Goal: Task Accomplishment & Management: Complete application form

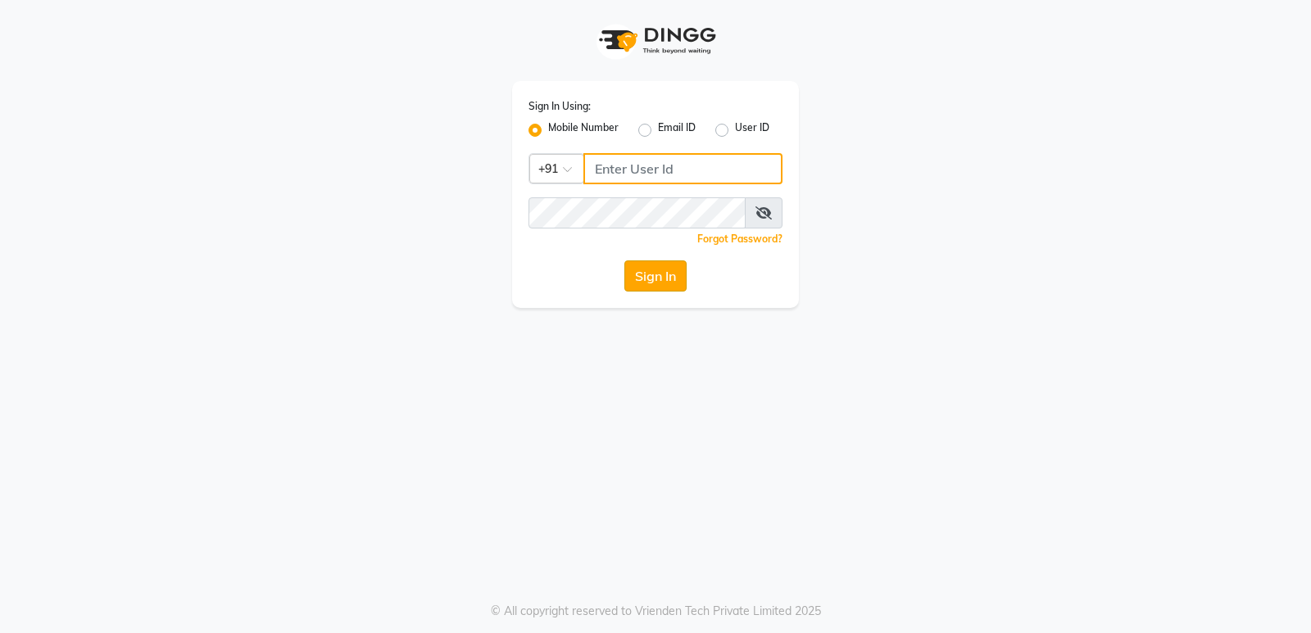
type input "8178352246"
click at [639, 271] on button "Sign In" at bounding box center [655, 276] width 62 height 31
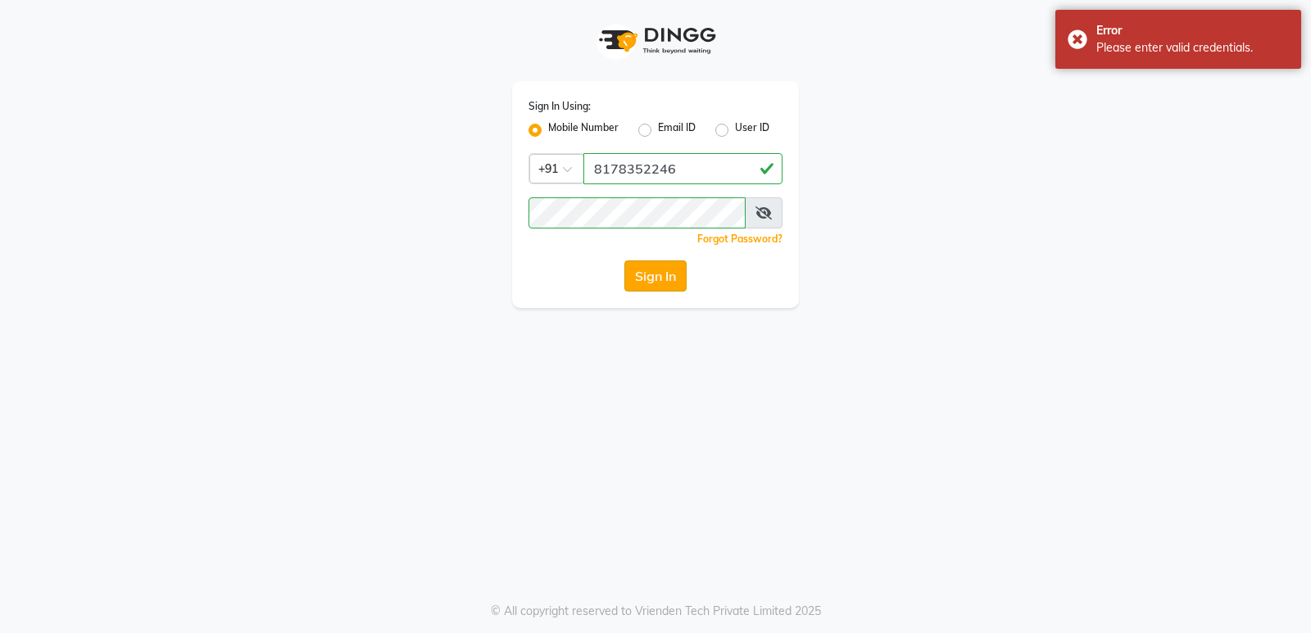
click at [653, 279] on button "Sign In" at bounding box center [655, 276] width 62 height 31
click at [718, 171] on input "8178352246" at bounding box center [683, 168] width 199 height 31
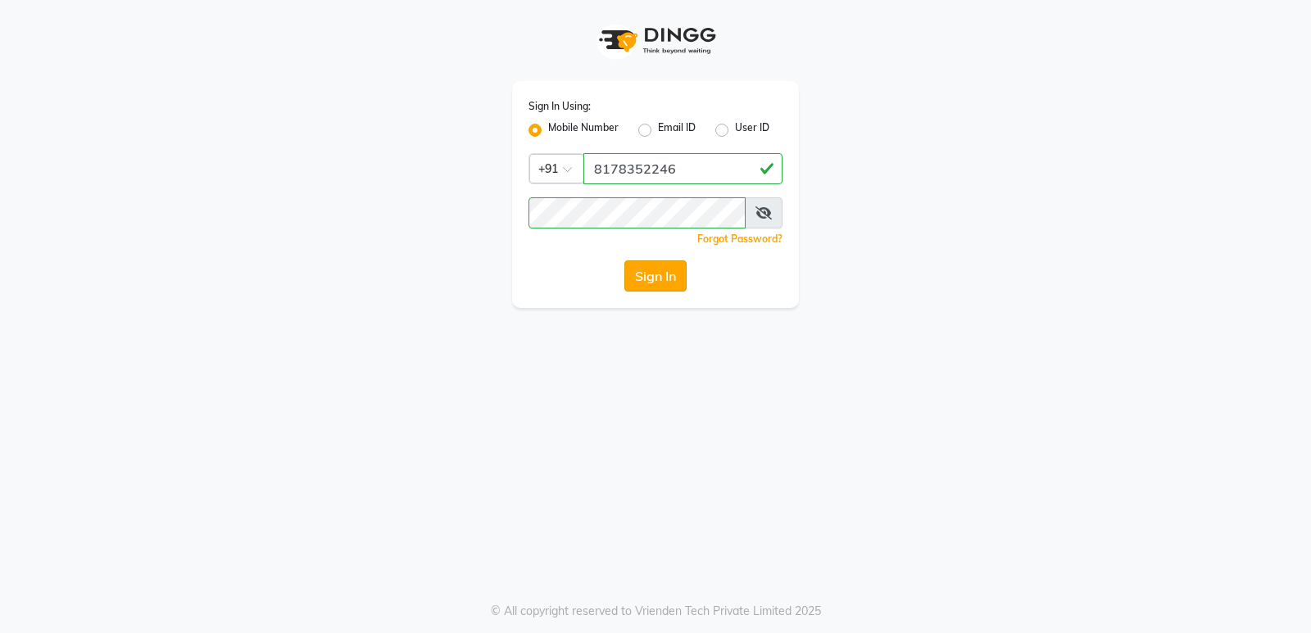
click at [643, 275] on button "Sign In" at bounding box center [655, 276] width 62 height 31
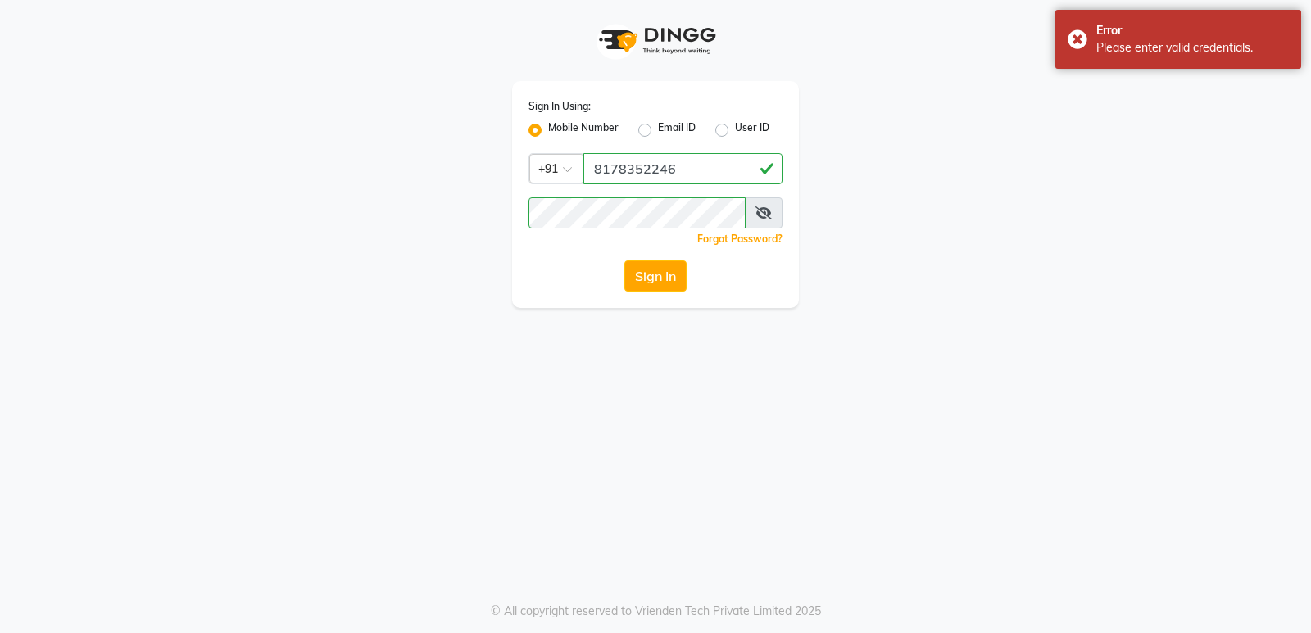
click at [761, 216] on icon at bounding box center [764, 213] width 16 height 13
click at [477, 218] on div "Sign In Using: Mobile Number Email ID User ID Country Code × [PHONE_NUMBER] Rem…" at bounding box center [655, 154] width 934 height 308
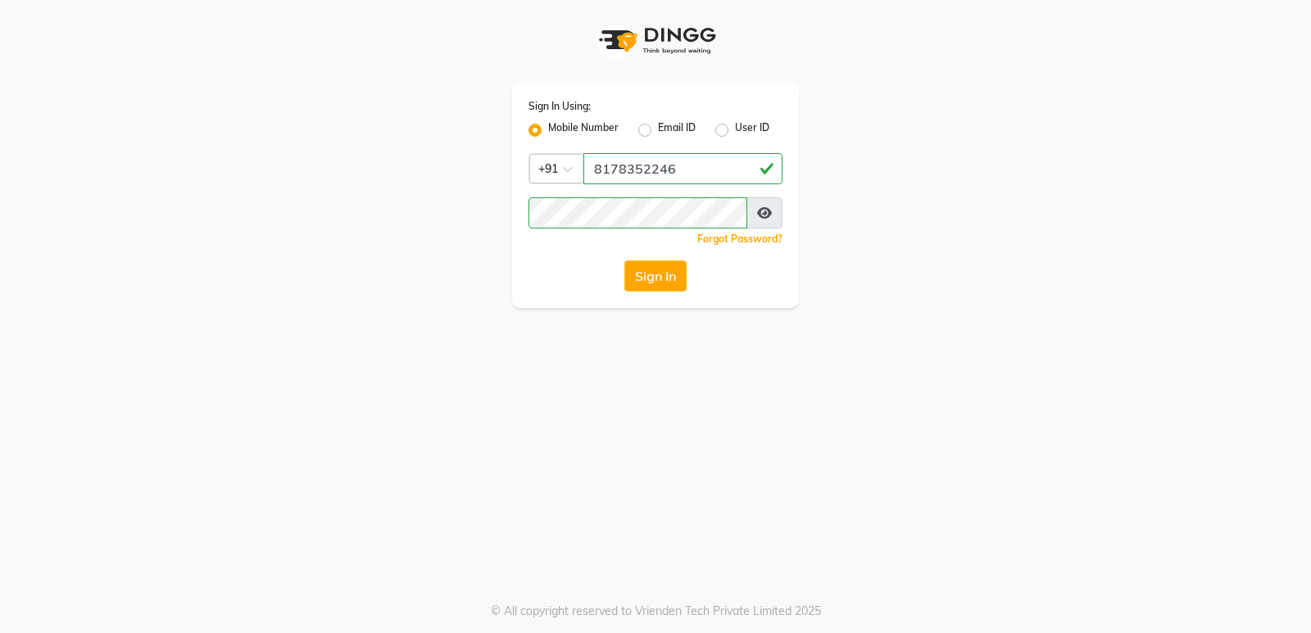
click at [763, 211] on icon at bounding box center [764, 213] width 15 height 13
click at [465, 220] on div "Sign In Using: Mobile Number Email ID User ID Country Code × [PHONE_NUMBER] Rem…" at bounding box center [655, 154] width 934 height 308
click at [768, 220] on span at bounding box center [764, 213] width 38 height 31
click at [768, 208] on icon at bounding box center [764, 213] width 16 height 13
click at [348, 239] on div "Sign In Using: Mobile Number Email ID User ID Country Code × [PHONE_NUMBER] Rem…" at bounding box center [655, 154] width 934 height 308
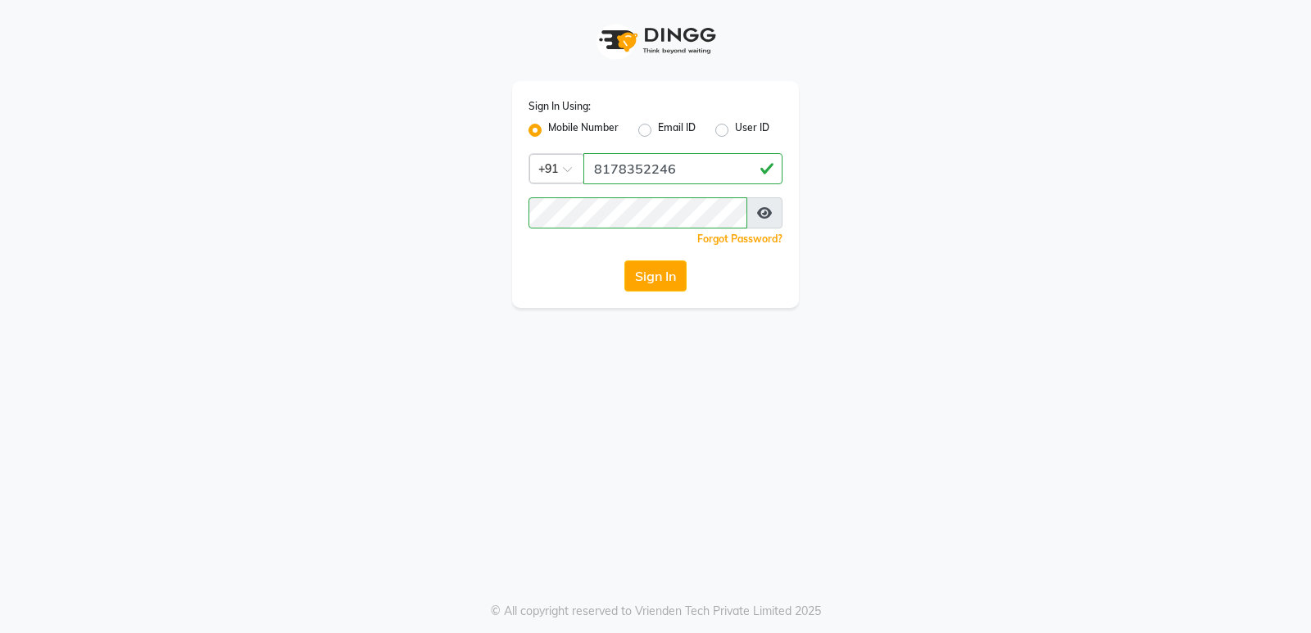
drag, startPoint x: 898, startPoint y: 258, endPoint x: 789, endPoint y: 238, distance: 110.9
click at [879, 253] on div "Sign In Using: Mobile Number Email ID User ID Country Code × [PHONE_NUMBER] Rem…" at bounding box center [655, 154] width 934 height 308
click at [655, 279] on button "Sign In" at bounding box center [655, 276] width 62 height 31
click at [774, 216] on span at bounding box center [765, 213] width 36 height 31
click at [759, 210] on icon at bounding box center [764, 213] width 15 height 13
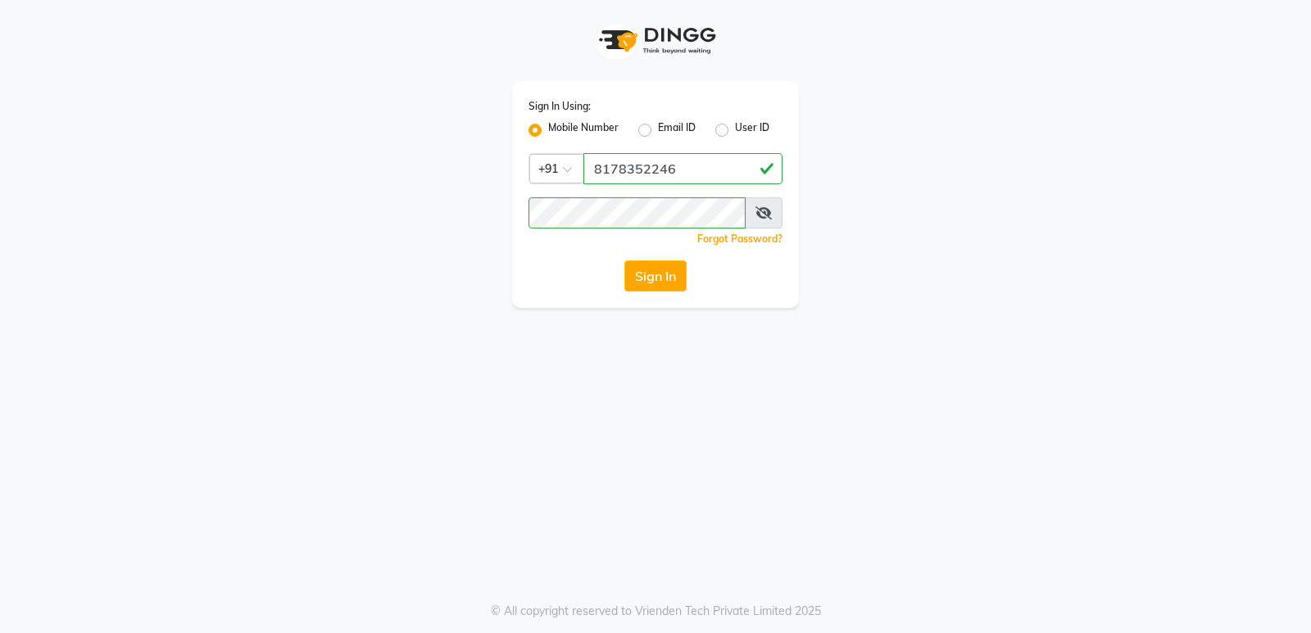
drag, startPoint x: 765, startPoint y: 208, endPoint x: 752, endPoint y: 207, distance: 13.1
click at [765, 207] on icon at bounding box center [764, 213] width 16 height 13
click at [243, 216] on div "Sign In Using: Mobile Number Email ID User ID Country Code × [PHONE_NUMBER] Rem…" at bounding box center [655, 154] width 934 height 308
click at [538, 288] on div "Sign In" at bounding box center [656, 276] width 254 height 31
click at [666, 283] on button "Sign In" at bounding box center [655, 276] width 62 height 31
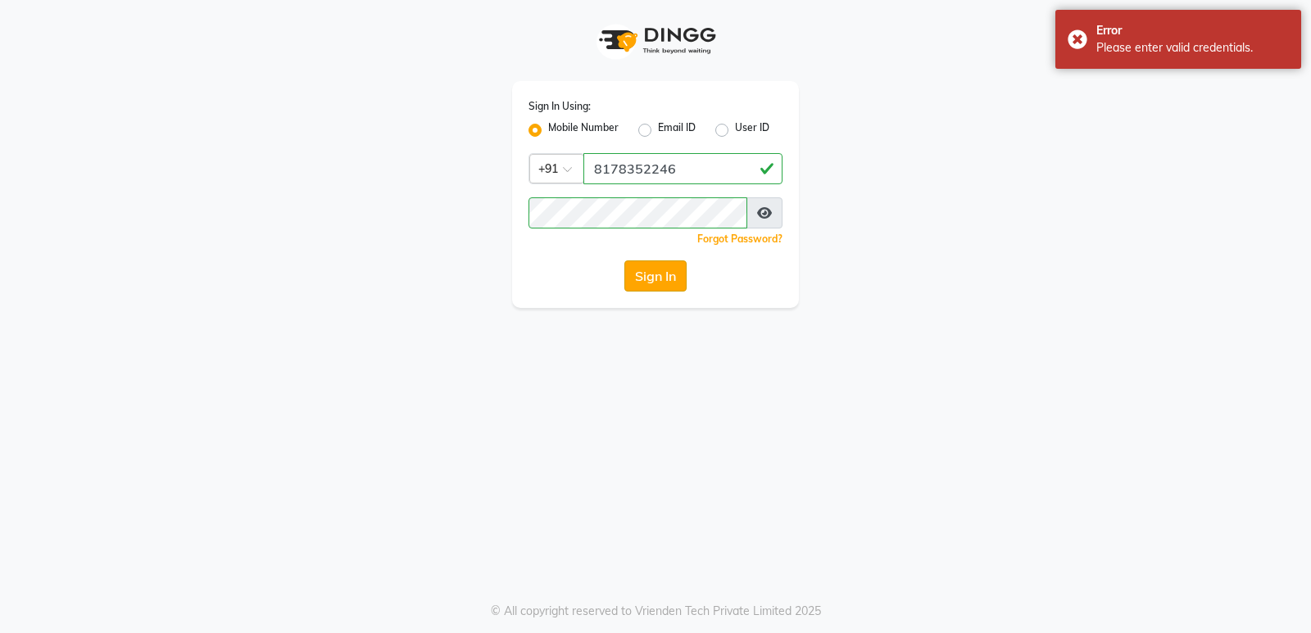
click at [643, 282] on button "Sign In" at bounding box center [655, 276] width 62 height 31
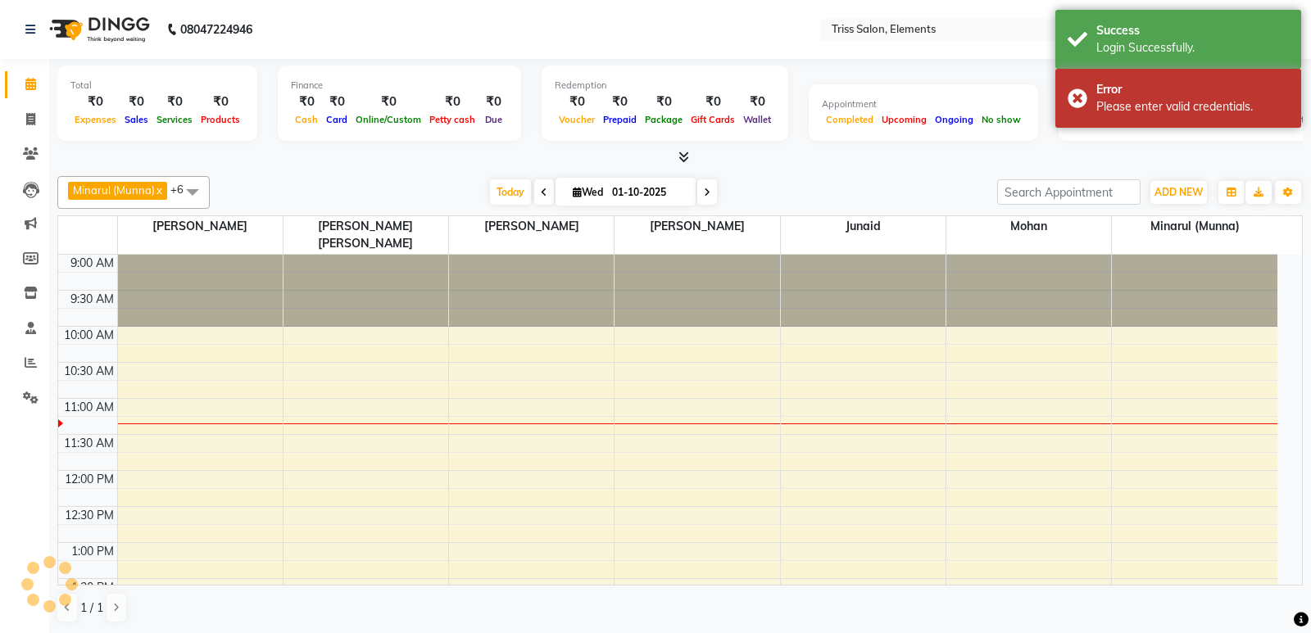
select select "en"
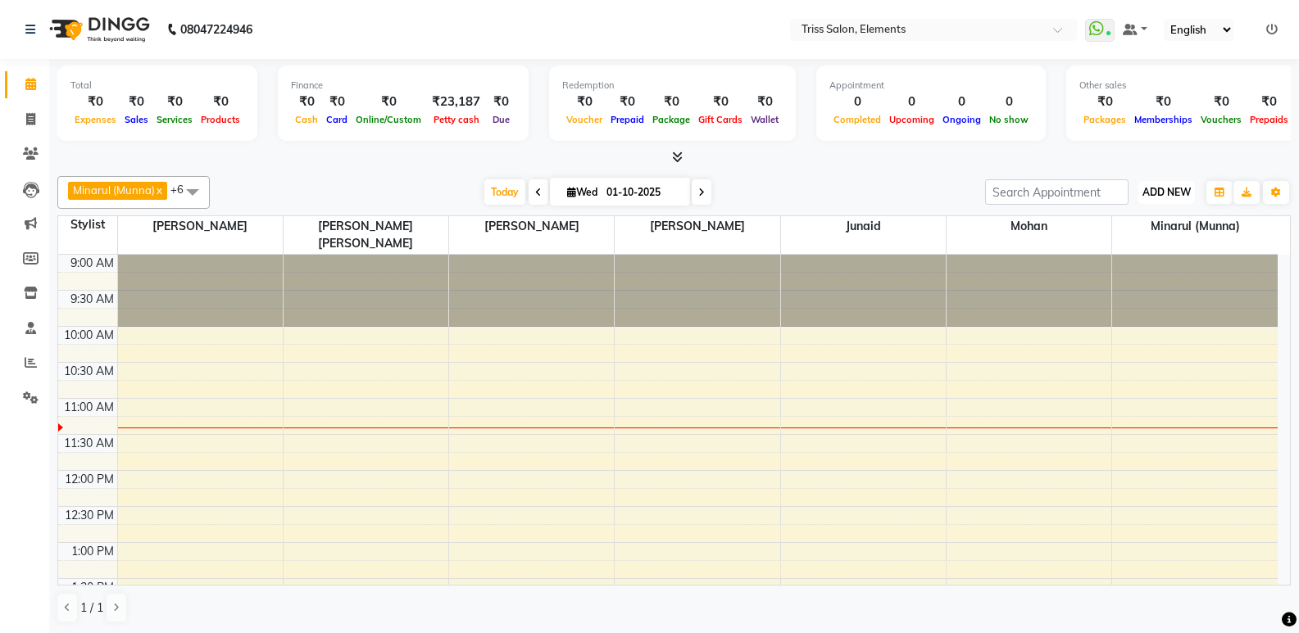
click at [1151, 188] on span "ADD NEW" at bounding box center [1166, 192] width 48 height 12
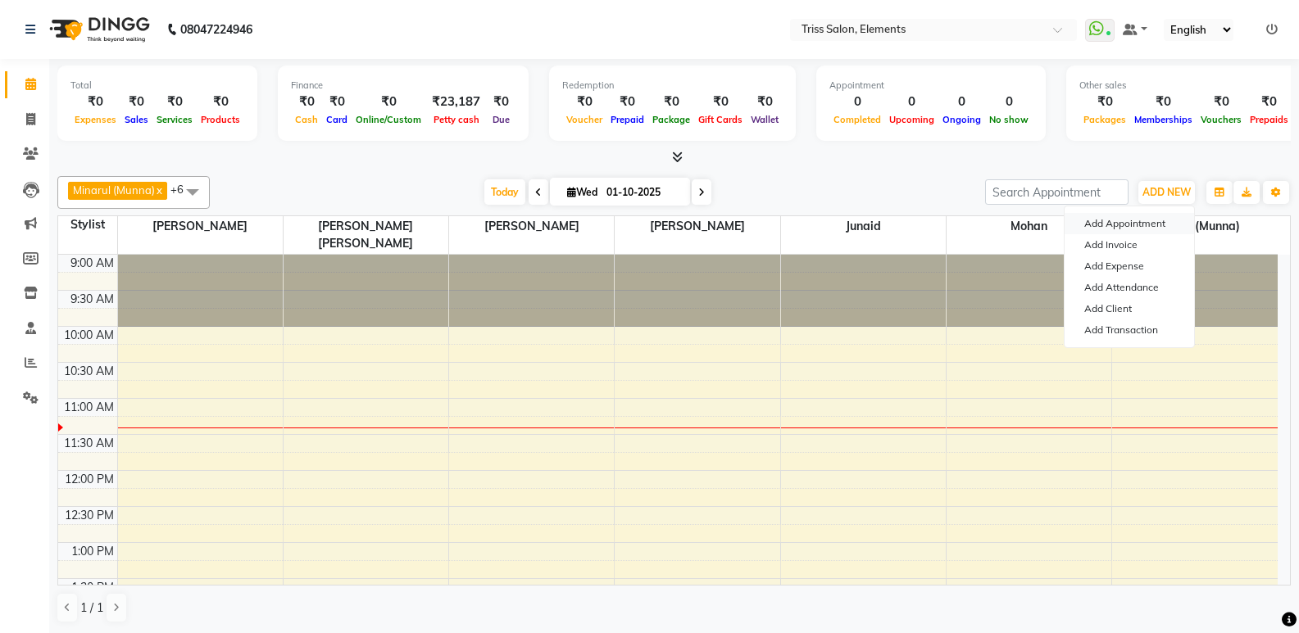
click at [1151, 227] on button "Add Appointment" at bounding box center [1129, 223] width 129 height 21
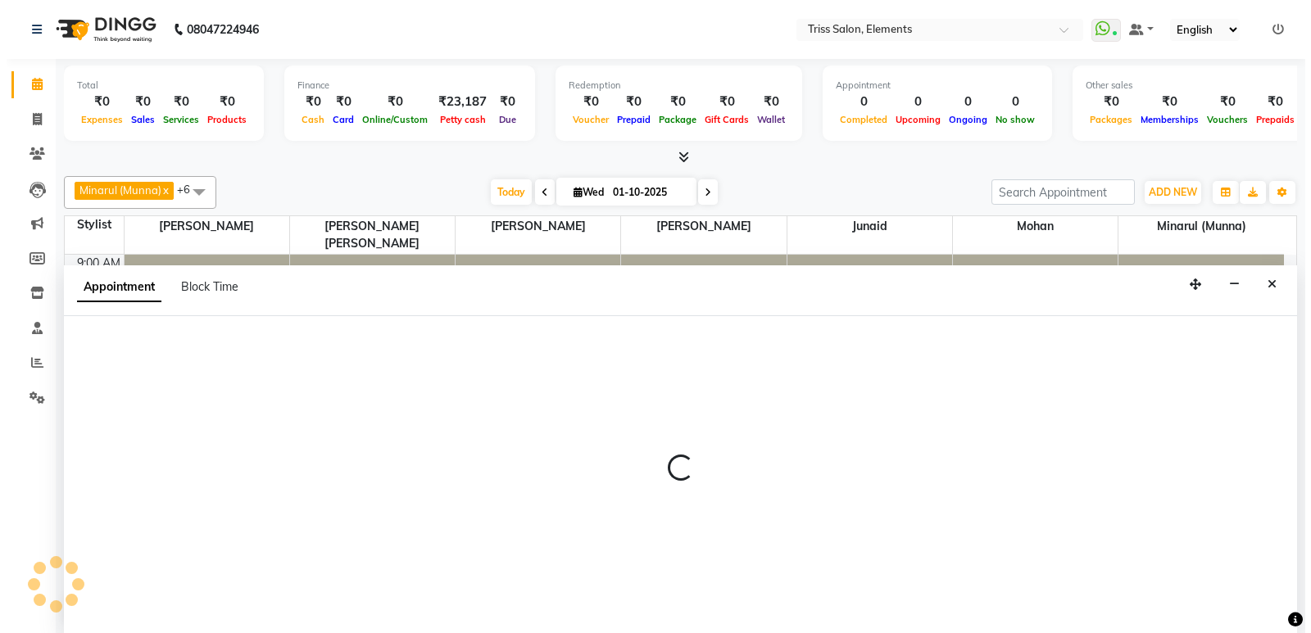
scroll to position [1, 0]
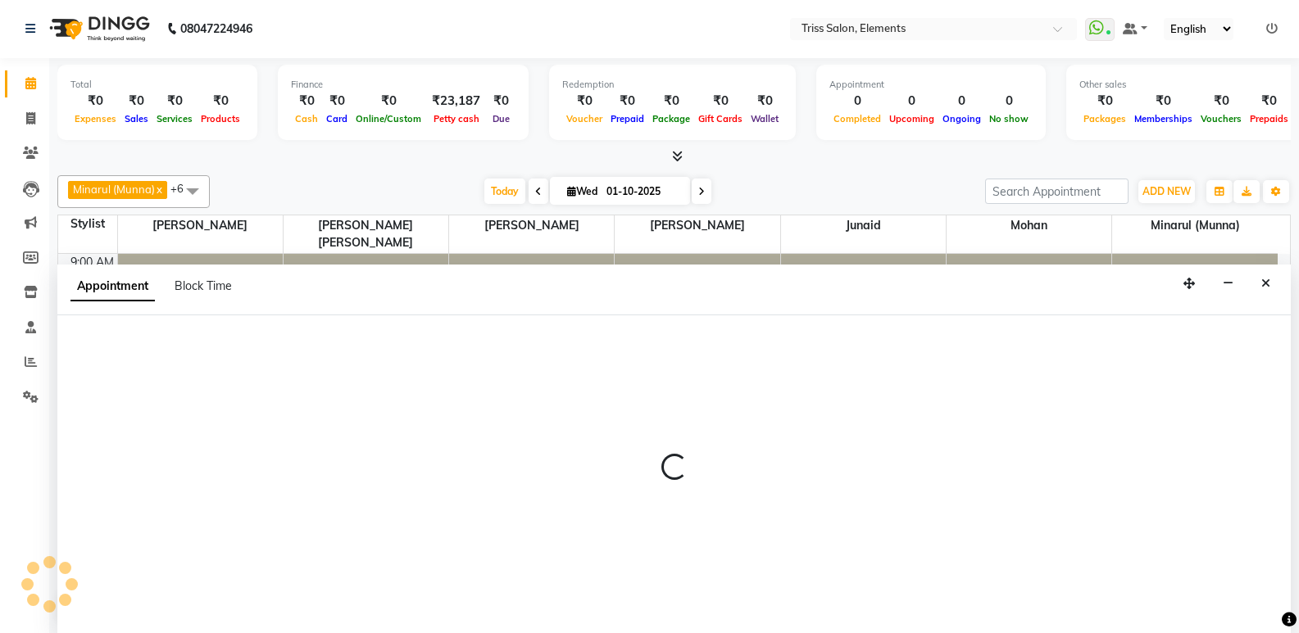
select select "600"
select select "tentative"
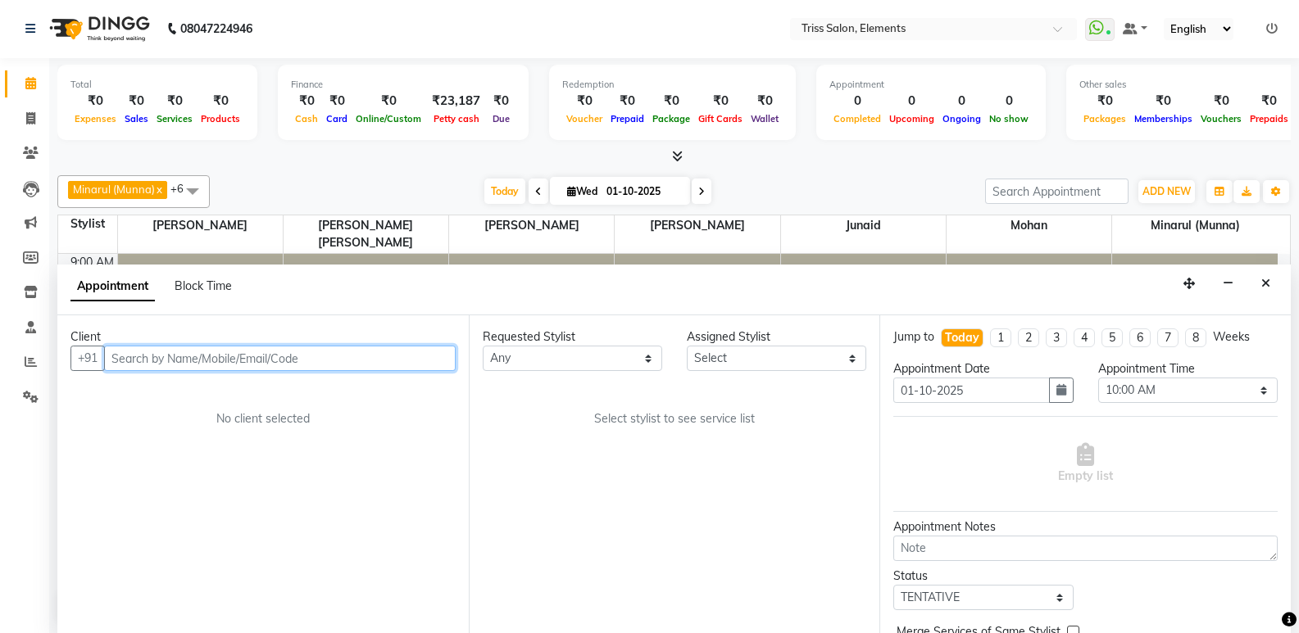
click at [268, 361] on input "text" at bounding box center [280, 358] width 352 height 25
type input "9599270069"
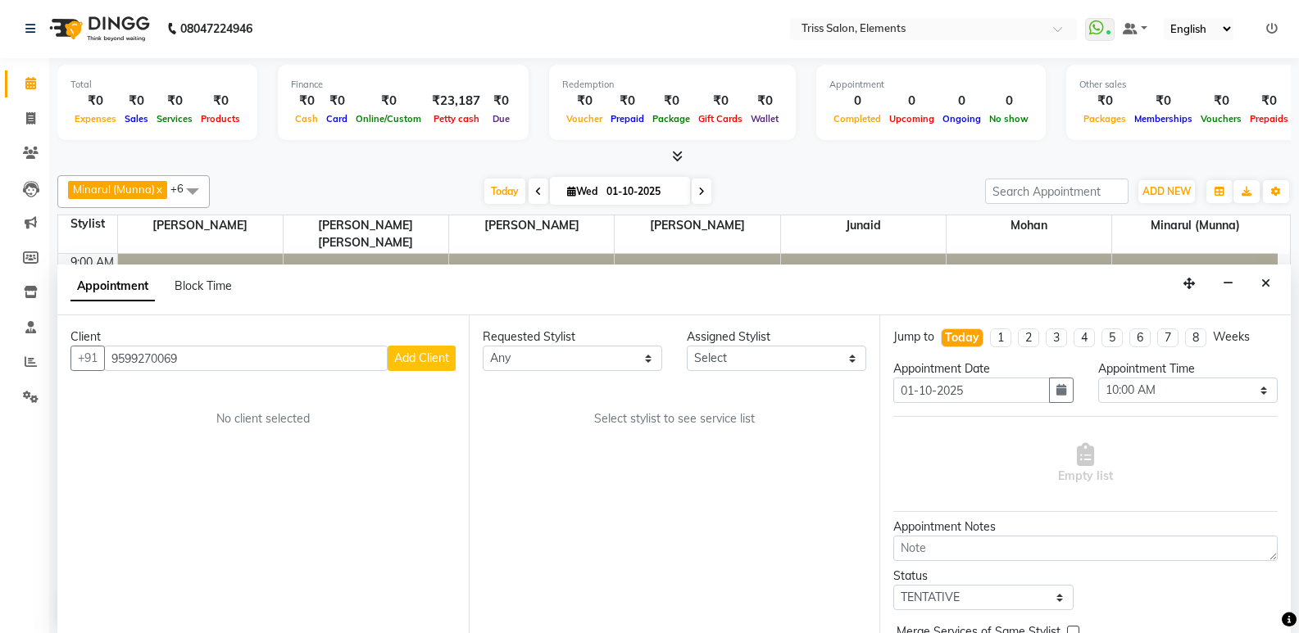
click at [444, 360] on span "Add Client" at bounding box center [421, 358] width 55 height 15
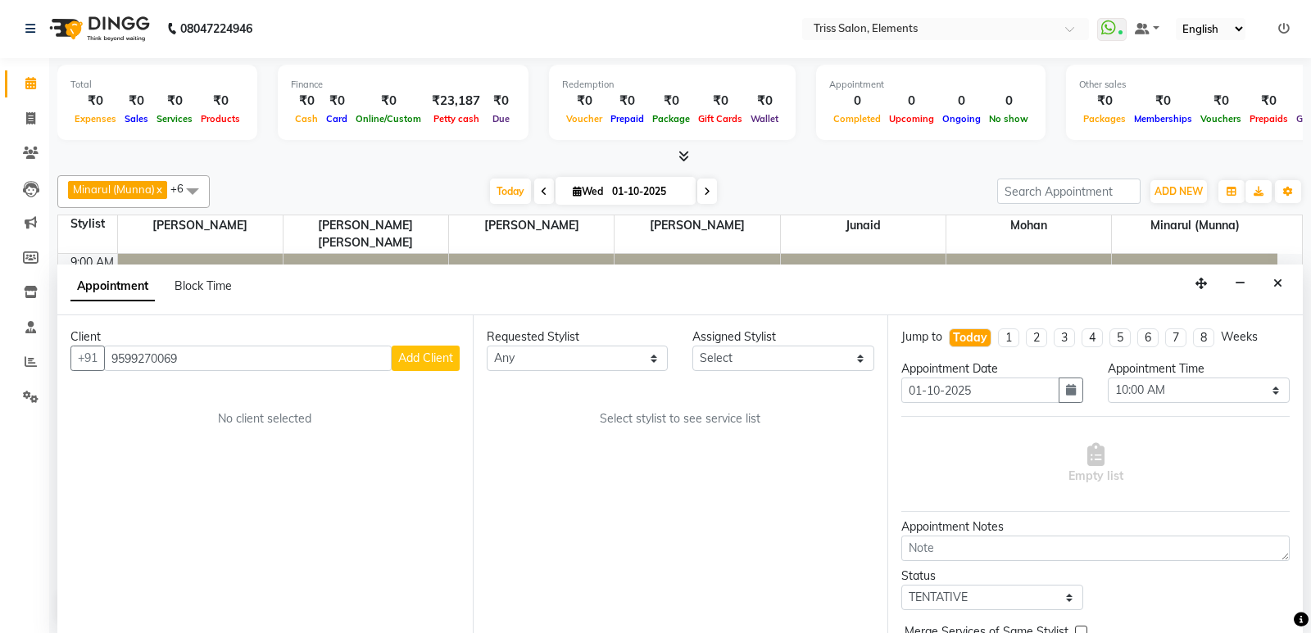
select select "13"
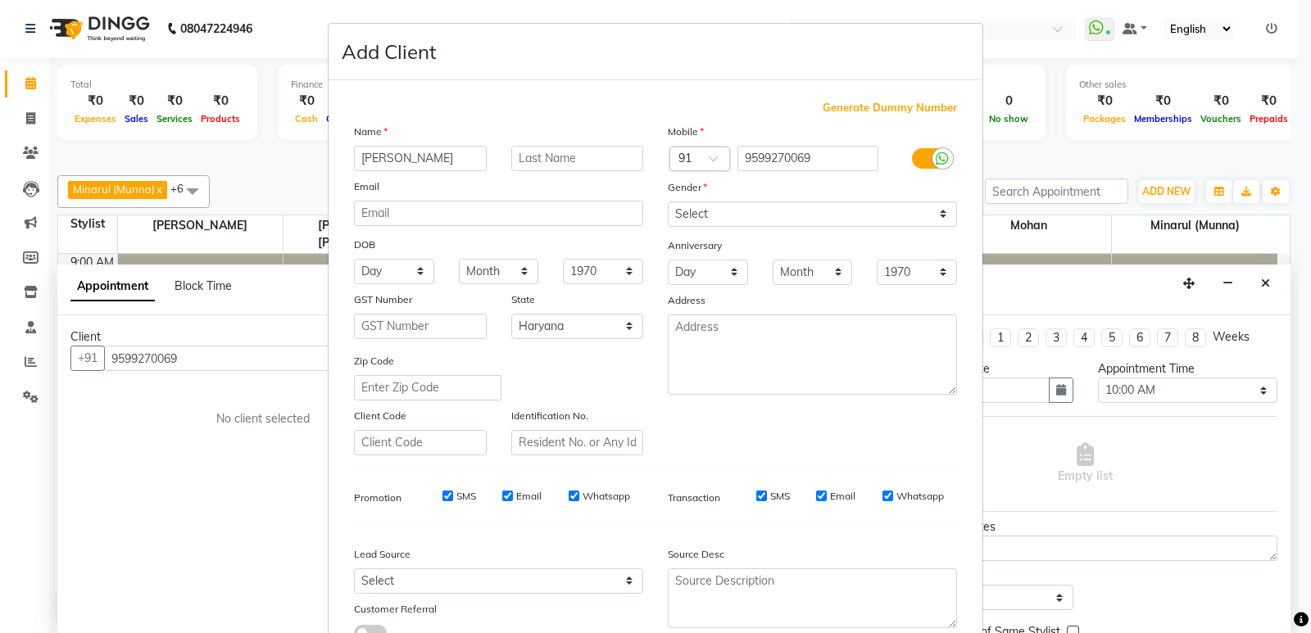
type input "[PERSON_NAME]"
drag, startPoint x: 771, startPoint y: 210, endPoint x: 750, endPoint y: 225, distance: 25.9
click at [763, 217] on select "Select [DEMOGRAPHIC_DATA] [DEMOGRAPHIC_DATA] Other Prefer Not To Say" at bounding box center [812, 214] width 289 height 25
select select "[DEMOGRAPHIC_DATA]"
click at [668, 202] on select "Select [DEMOGRAPHIC_DATA] [DEMOGRAPHIC_DATA] Other Prefer Not To Say" at bounding box center [812, 214] width 289 height 25
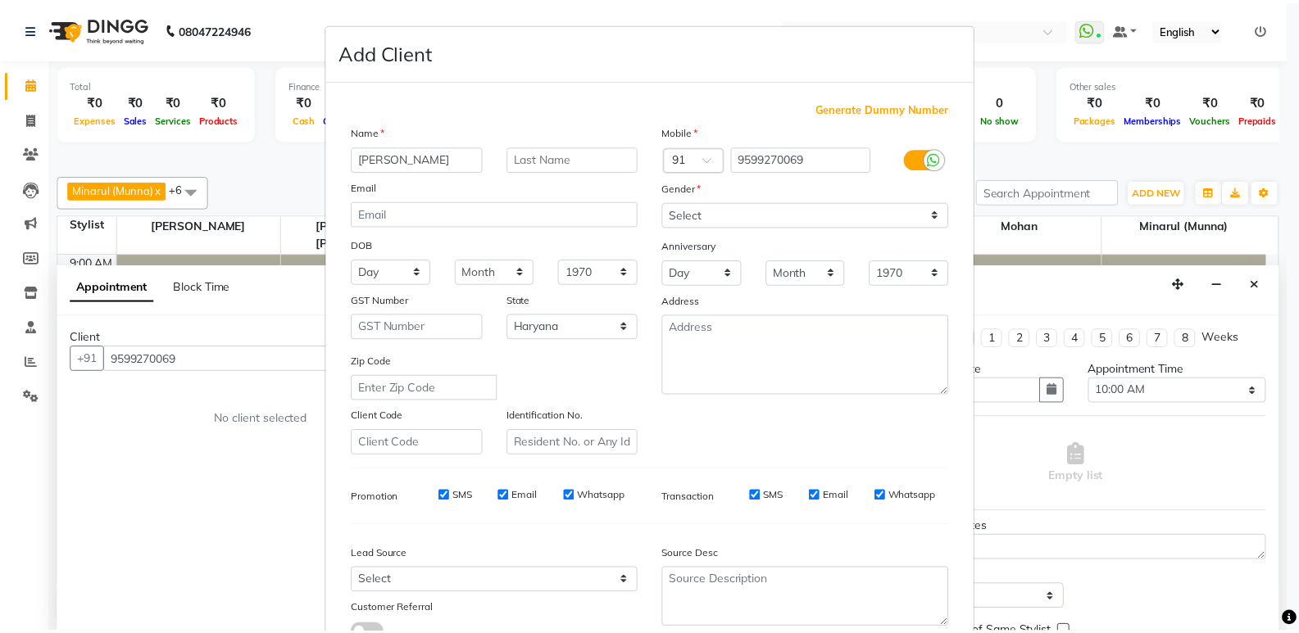
scroll to position [123, 0]
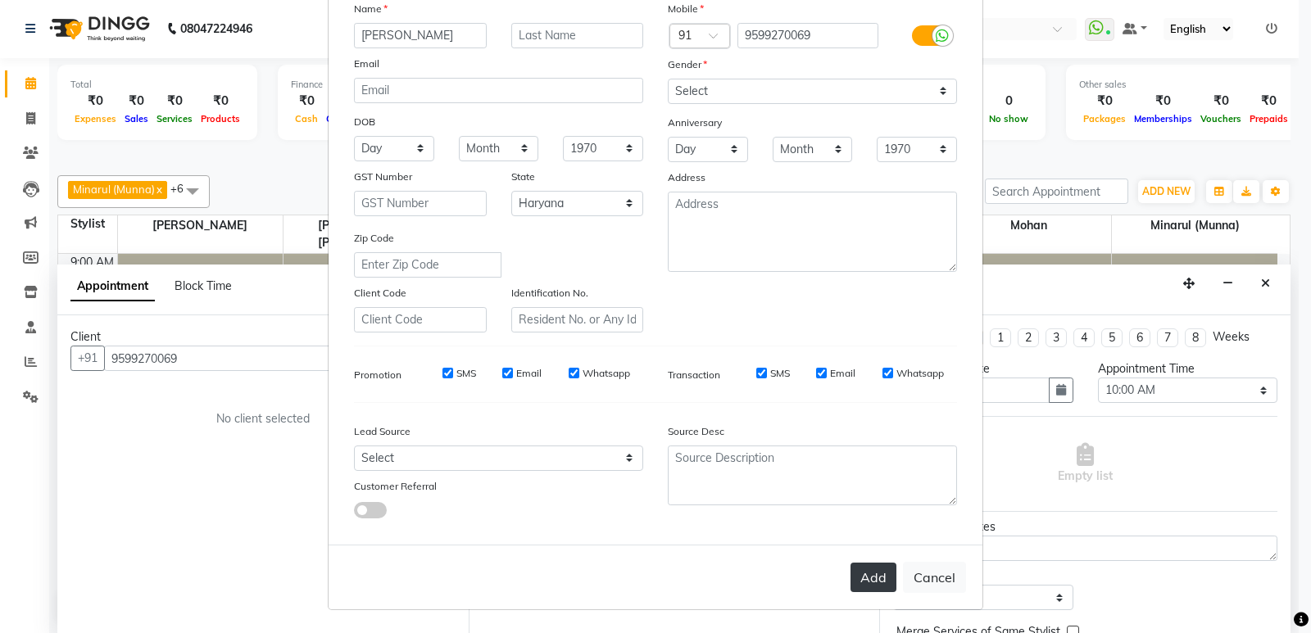
click at [859, 581] on button "Add" at bounding box center [874, 578] width 46 height 30
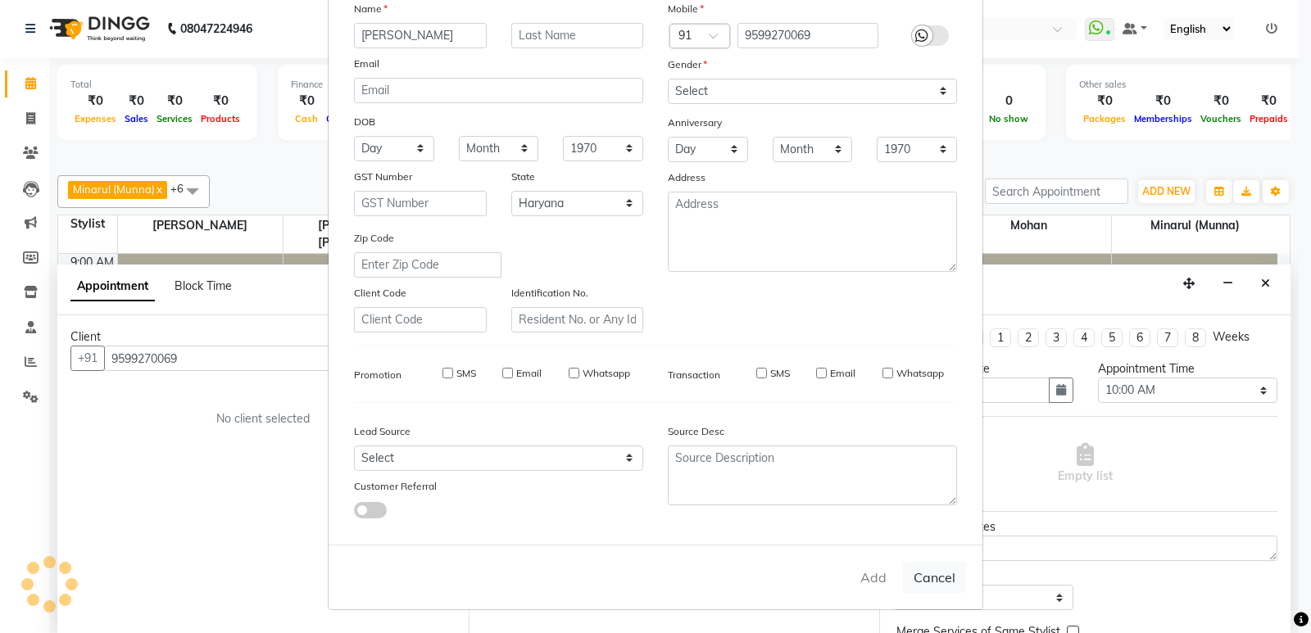
select select
select select "null"
select select
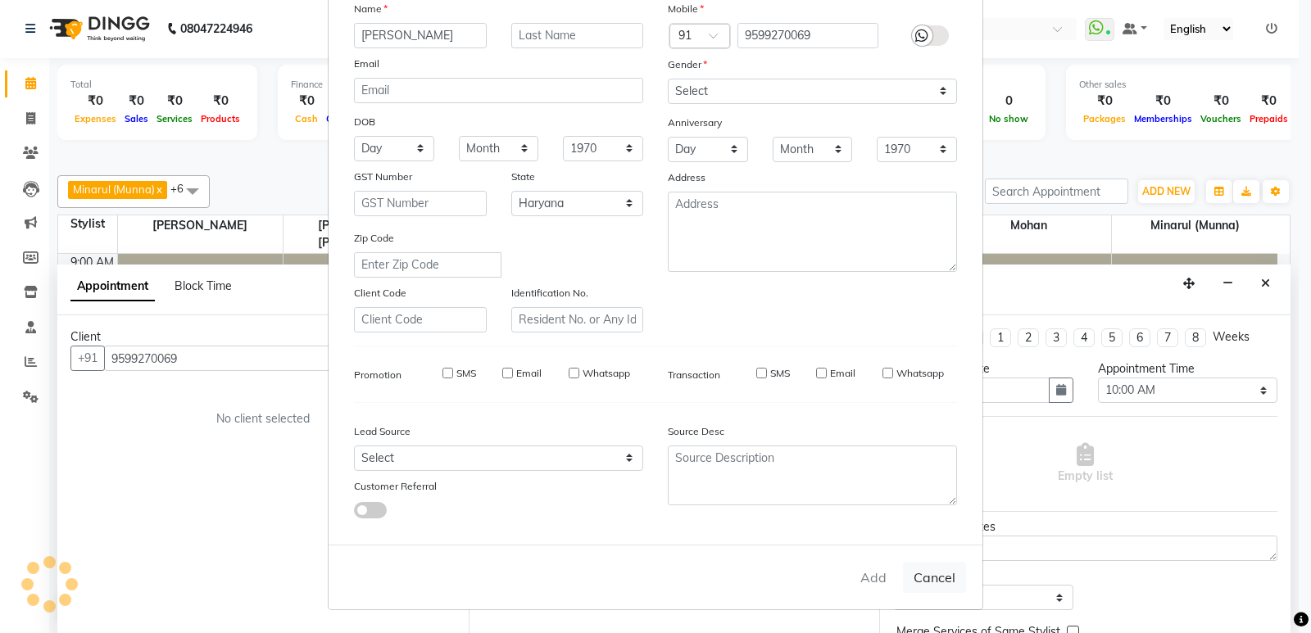
select select
checkbox input "false"
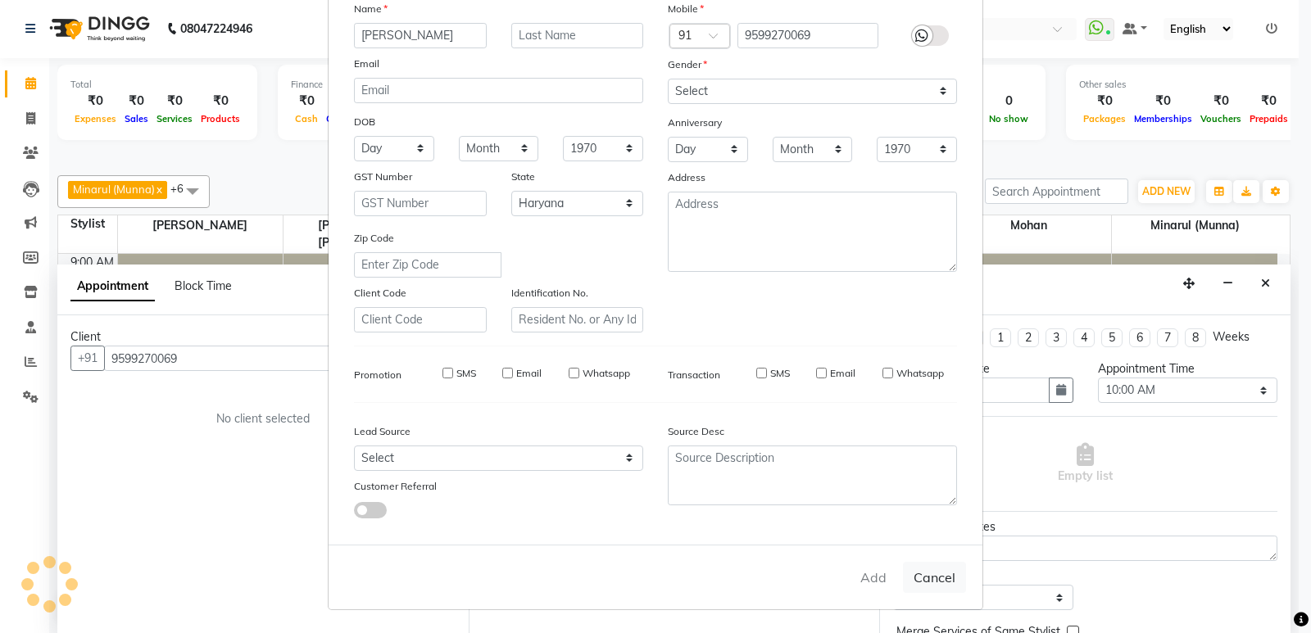
checkbox input "false"
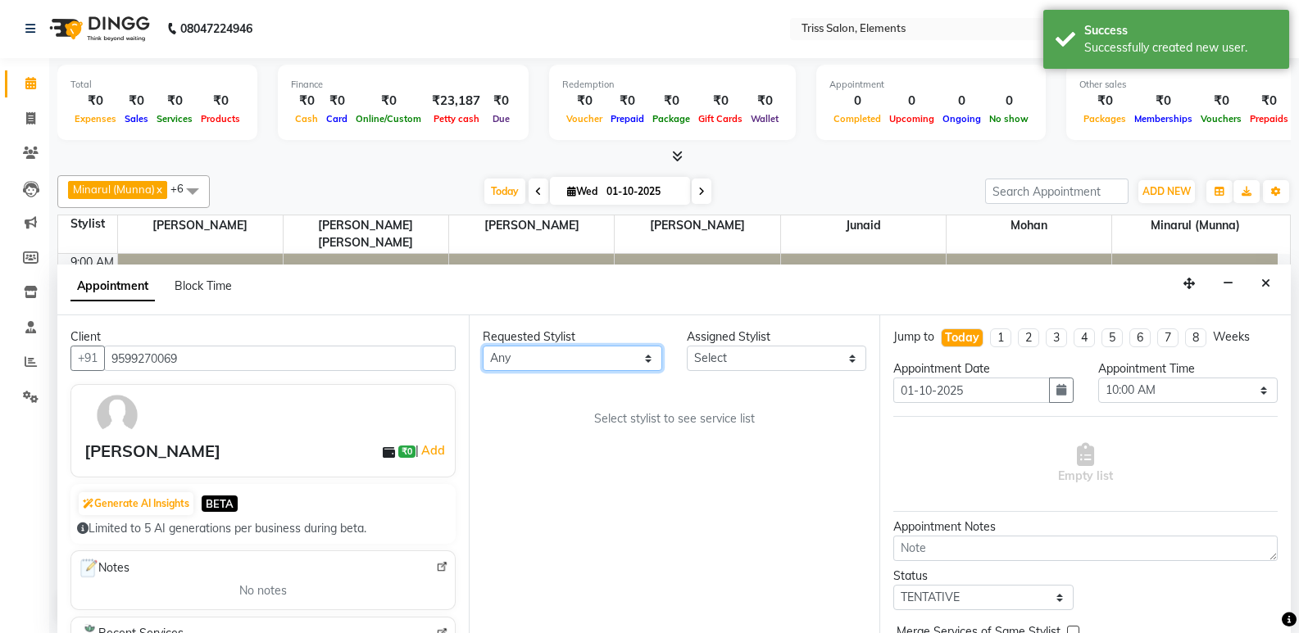
drag, startPoint x: 585, startPoint y: 356, endPoint x: 578, endPoint y: 360, distance: 8.4
click at [585, 355] on select "Any [PERSON_NAME]. [PERSON_NAME] ([PERSON_NAME]) [PERSON_NAME] [PERSON_NAME] Pr…" at bounding box center [572, 358] width 179 height 25
select select "20115"
click at [483, 346] on select "Any [PERSON_NAME]. [PERSON_NAME] ([PERSON_NAME]) [PERSON_NAME] [PERSON_NAME] Pr…" at bounding box center [572, 358] width 179 height 25
select select "20115"
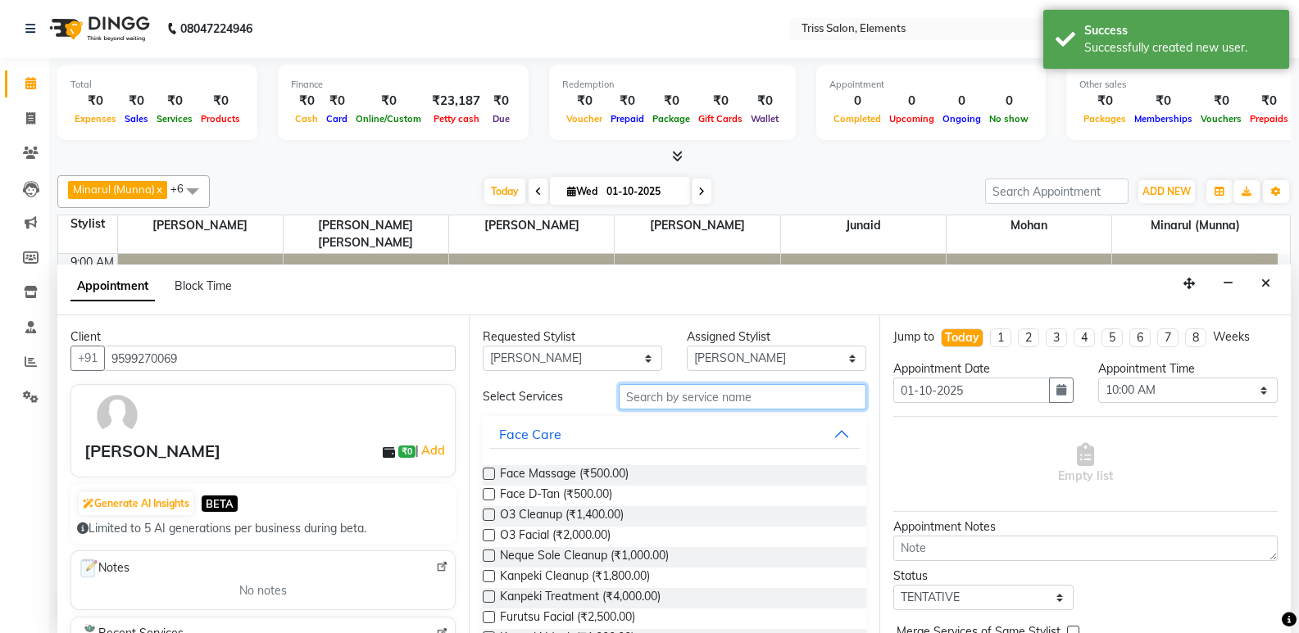
click at [703, 402] on input "text" at bounding box center [742, 396] width 247 height 25
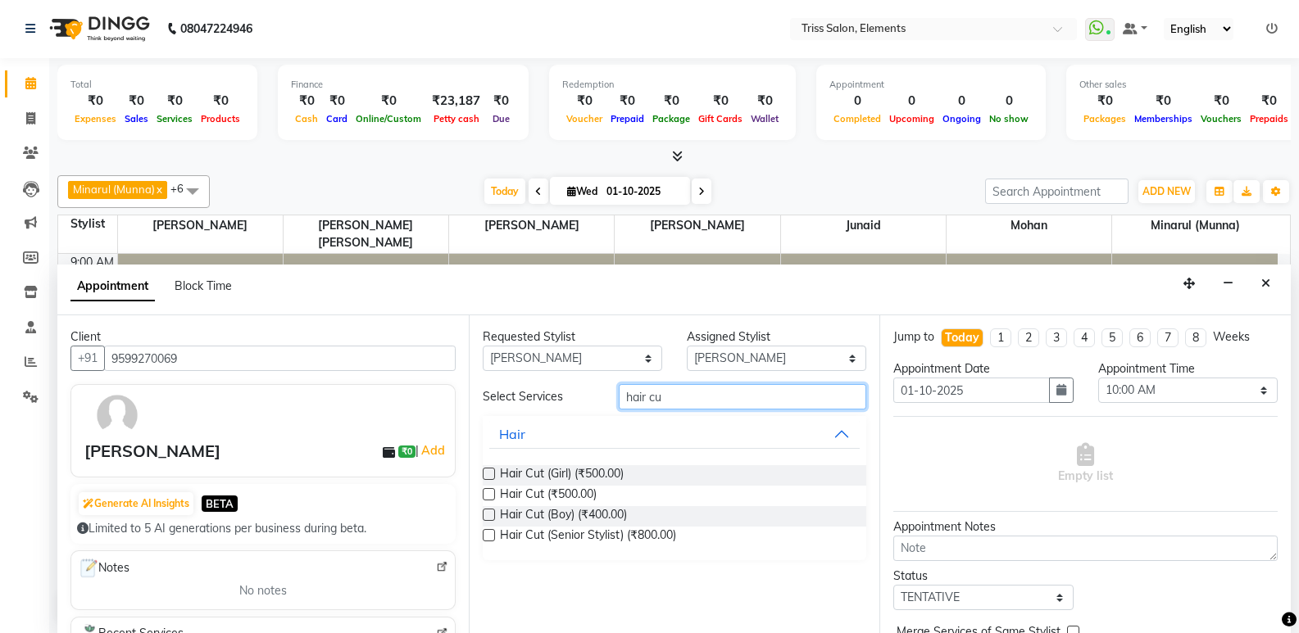
type input "hair cu"
click at [488, 493] on label at bounding box center [489, 494] width 12 height 12
click at [488, 493] on input "checkbox" at bounding box center [488, 496] width 11 height 11
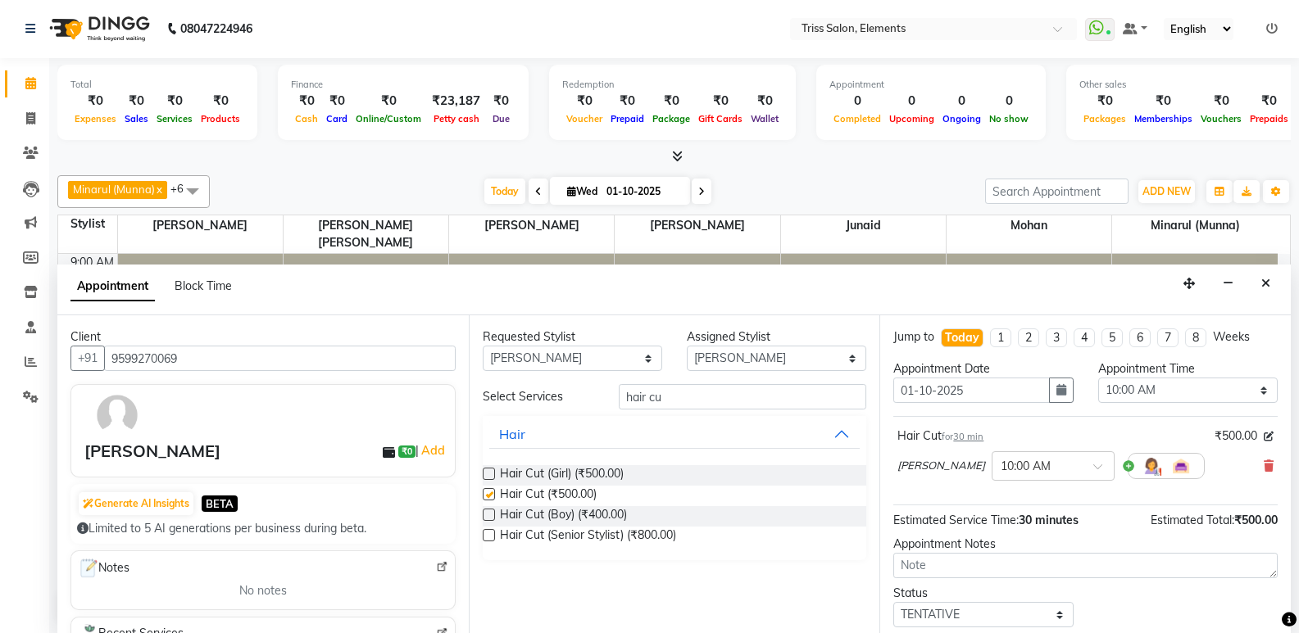
checkbox input "false"
click at [1065, 465] on div at bounding box center [1052, 464] width 121 height 17
click at [1039, 496] on div "05:30 PM" at bounding box center [1052, 497] width 121 height 30
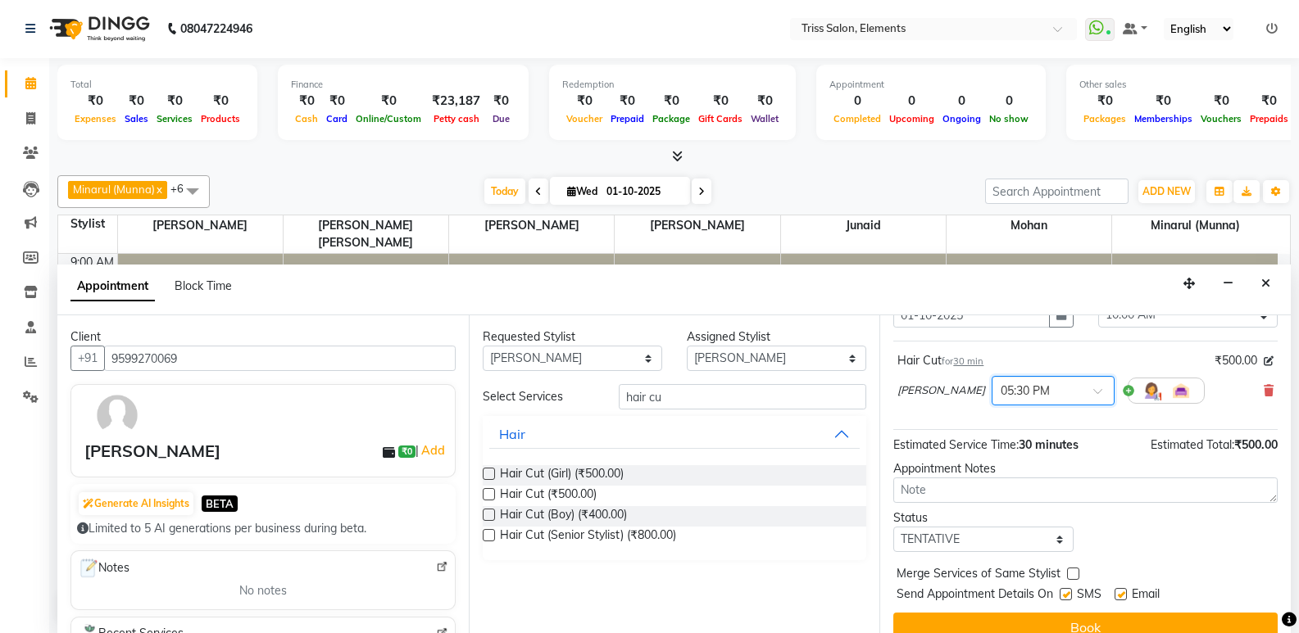
scroll to position [98, 0]
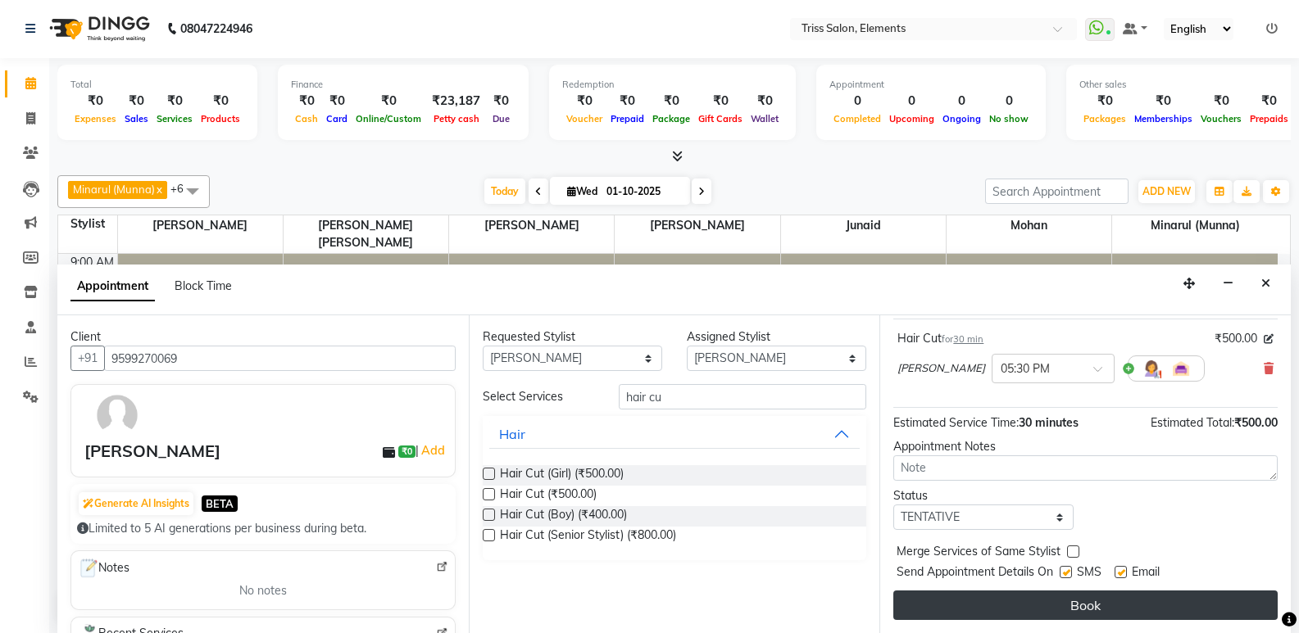
click at [1091, 598] on button "Book" at bounding box center [1085, 606] width 384 height 30
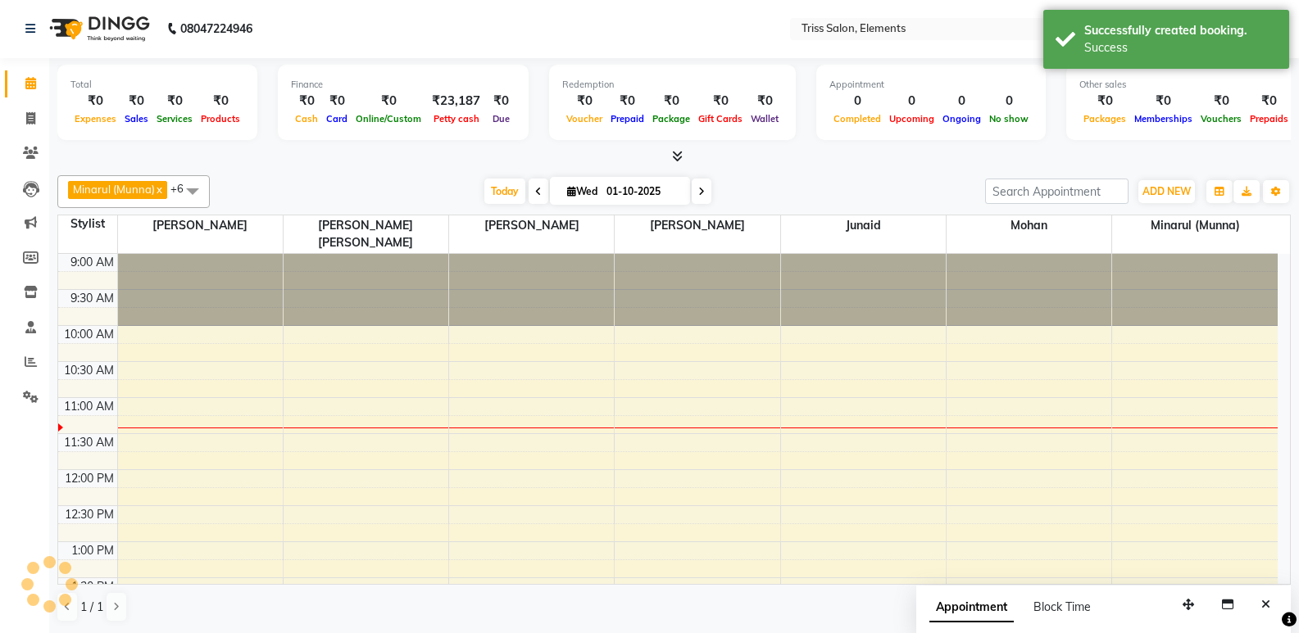
scroll to position [0, 0]
click at [142, 22] on img at bounding box center [98, 30] width 112 height 46
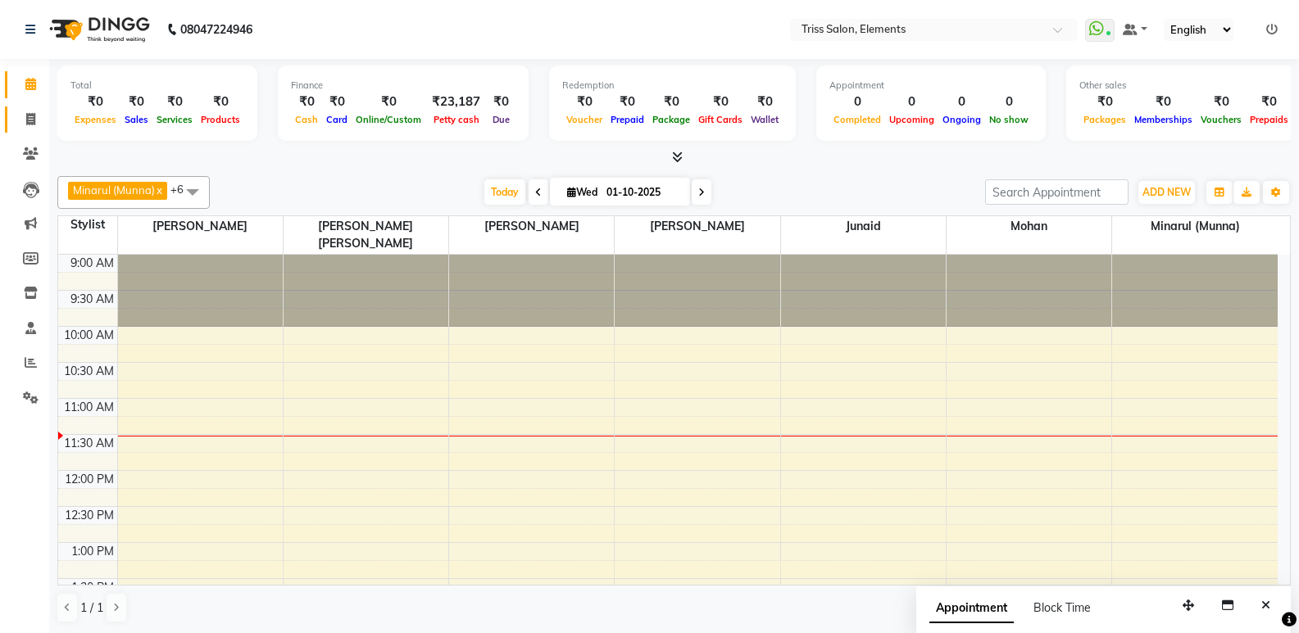
click at [31, 108] on link "Invoice" at bounding box center [24, 120] width 39 height 27
select select "service"
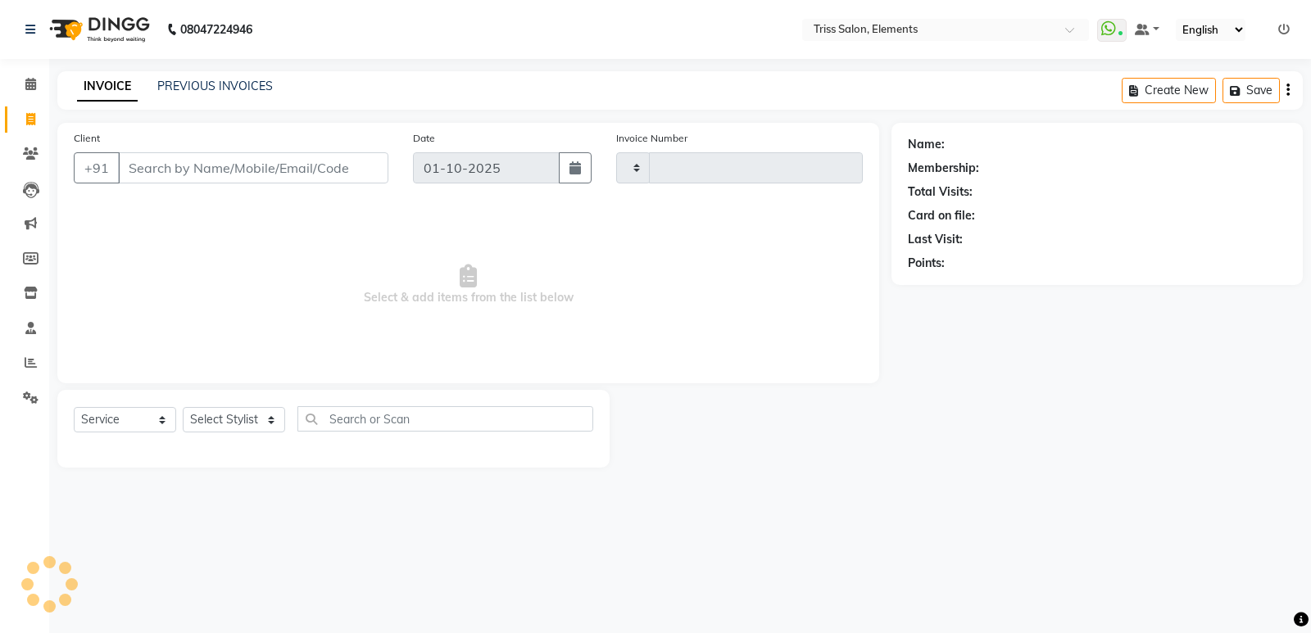
type input "2401"
select select "4303"
drag, startPoint x: 127, startPoint y: 26, endPoint x: 116, endPoint y: 52, distance: 28.3
click at [127, 26] on img at bounding box center [98, 30] width 112 height 46
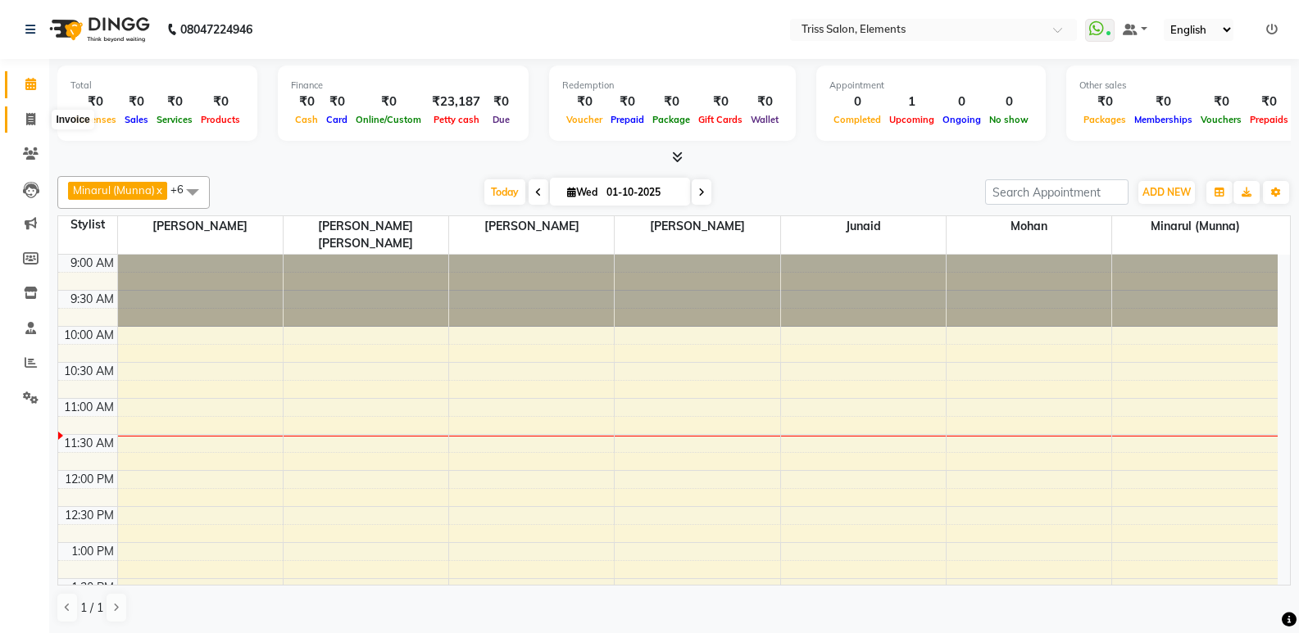
click at [35, 124] on icon at bounding box center [30, 119] width 9 height 12
select select "service"
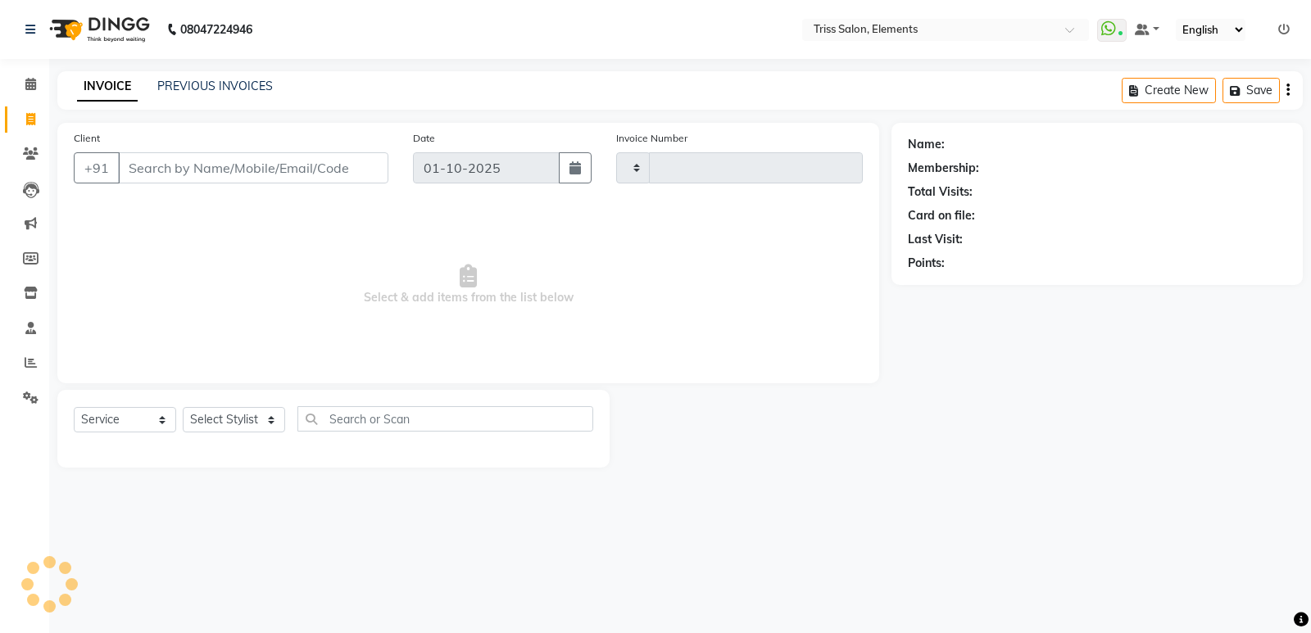
type input "2401"
select select "4303"
click at [107, 26] on img at bounding box center [98, 30] width 112 height 46
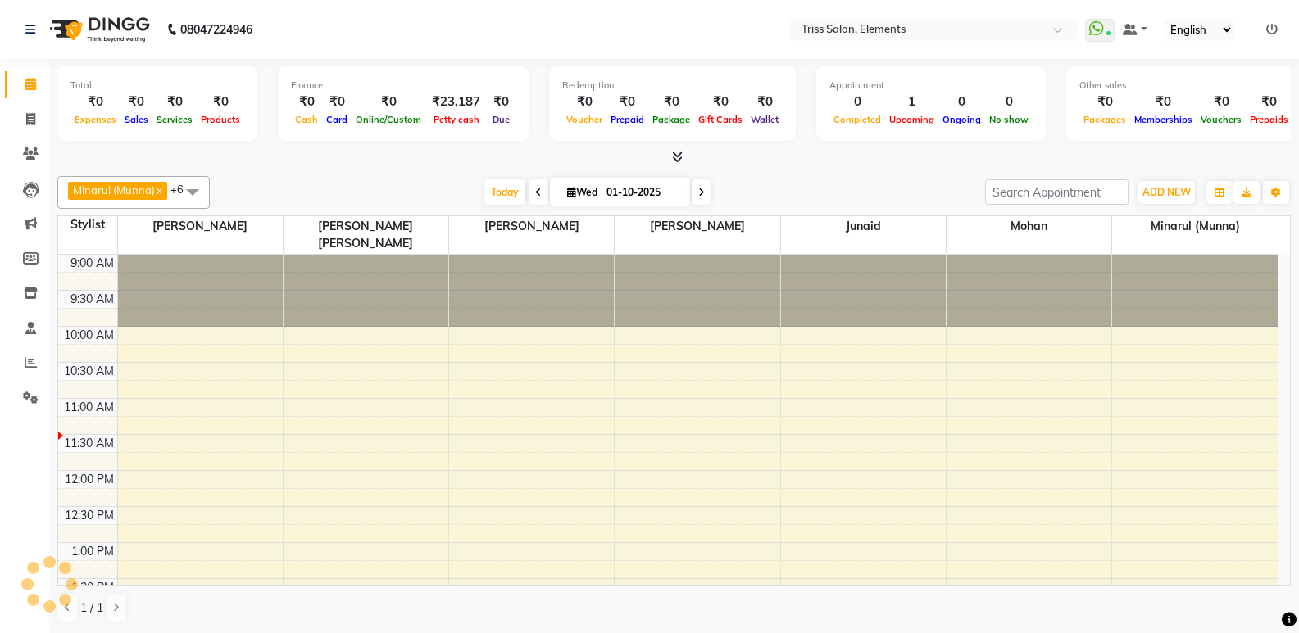
click at [107, 35] on img at bounding box center [98, 30] width 112 height 46
drag, startPoint x: 31, startPoint y: 136, endPoint x: 31, endPoint y: 116, distance: 20.5
click at [31, 134] on li "Invoice" at bounding box center [24, 119] width 49 height 35
click at [34, 113] on icon at bounding box center [30, 119] width 9 height 12
select select "service"
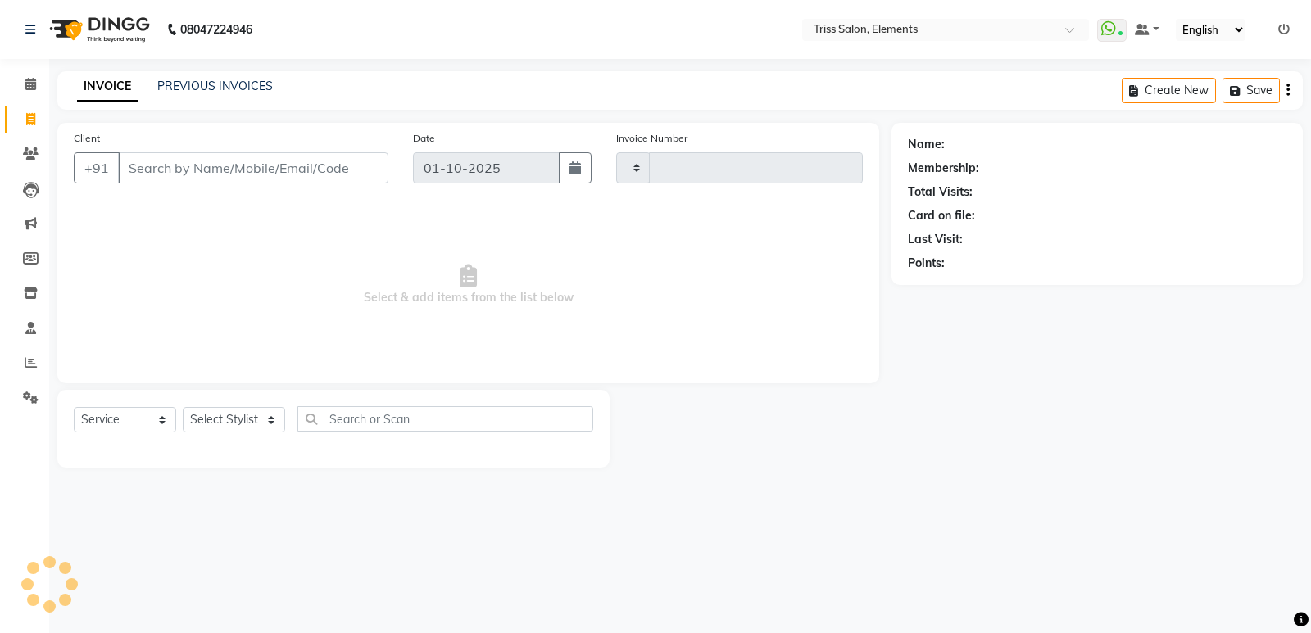
type input "2401"
select select "4303"
click at [120, 39] on img at bounding box center [98, 30] width 112 height 46
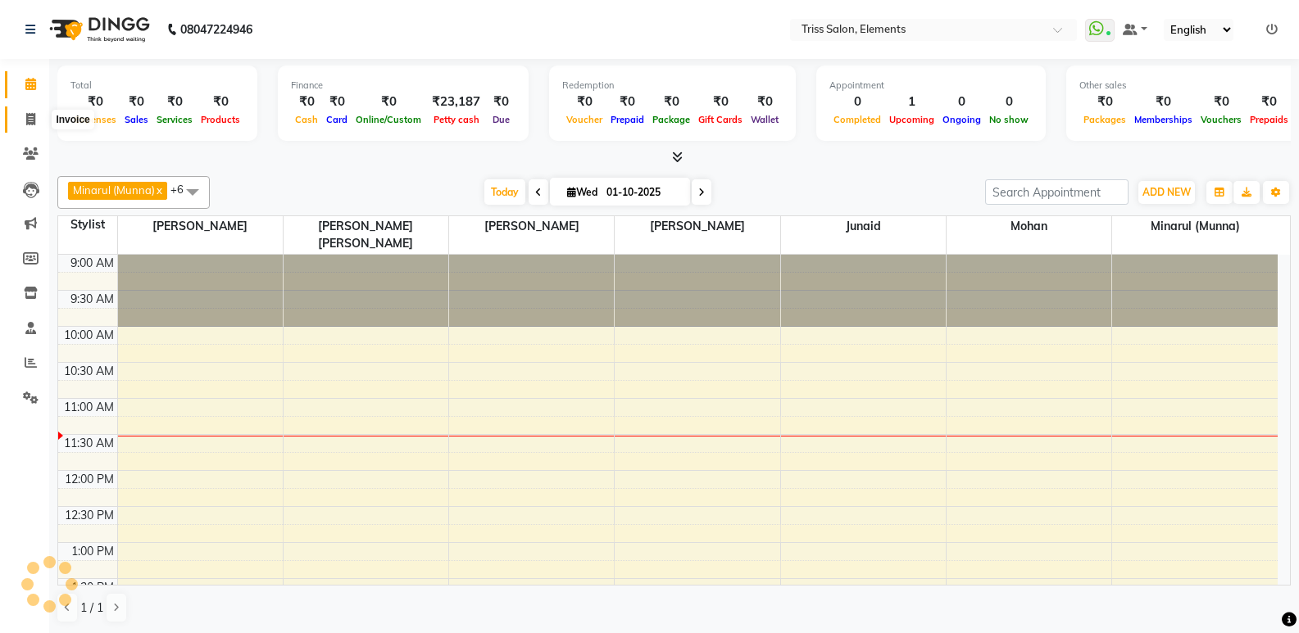
click at [39, 115] on span at bounding box center [30, 120] width 29 height 19
select select "service"
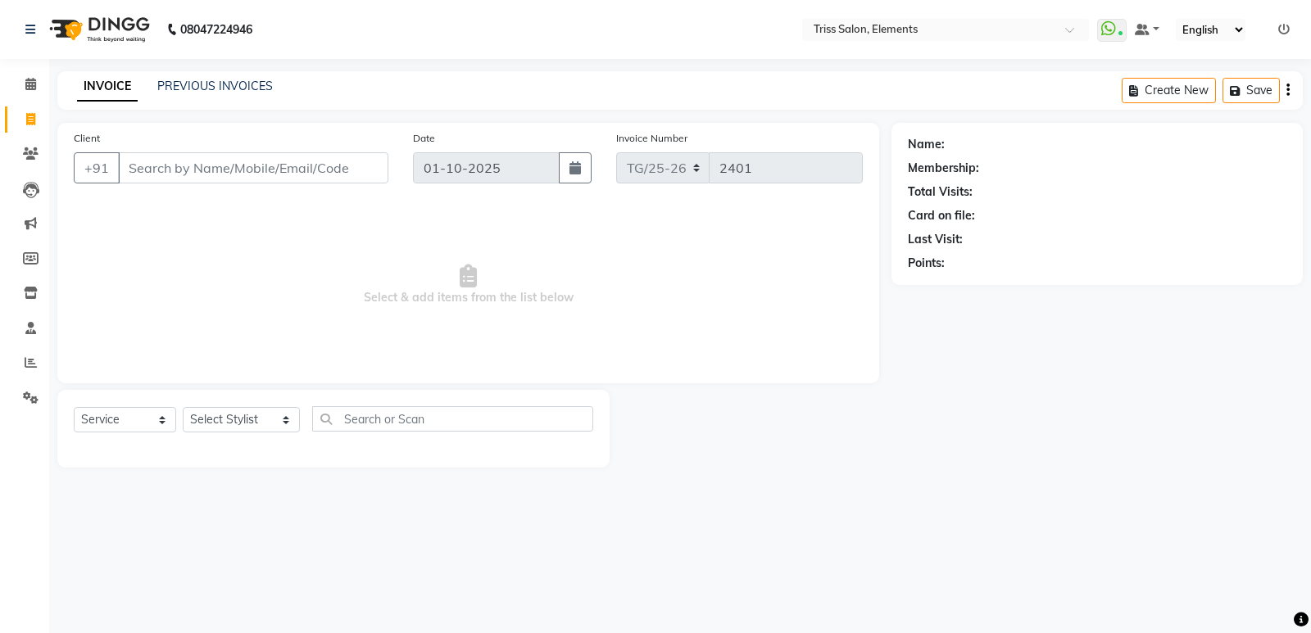
click at [107, 36] on img at bounding box center [98, 30] width 112 height 46
